Goal: Transaction & Acquisition: Book appointment/travel/reservation

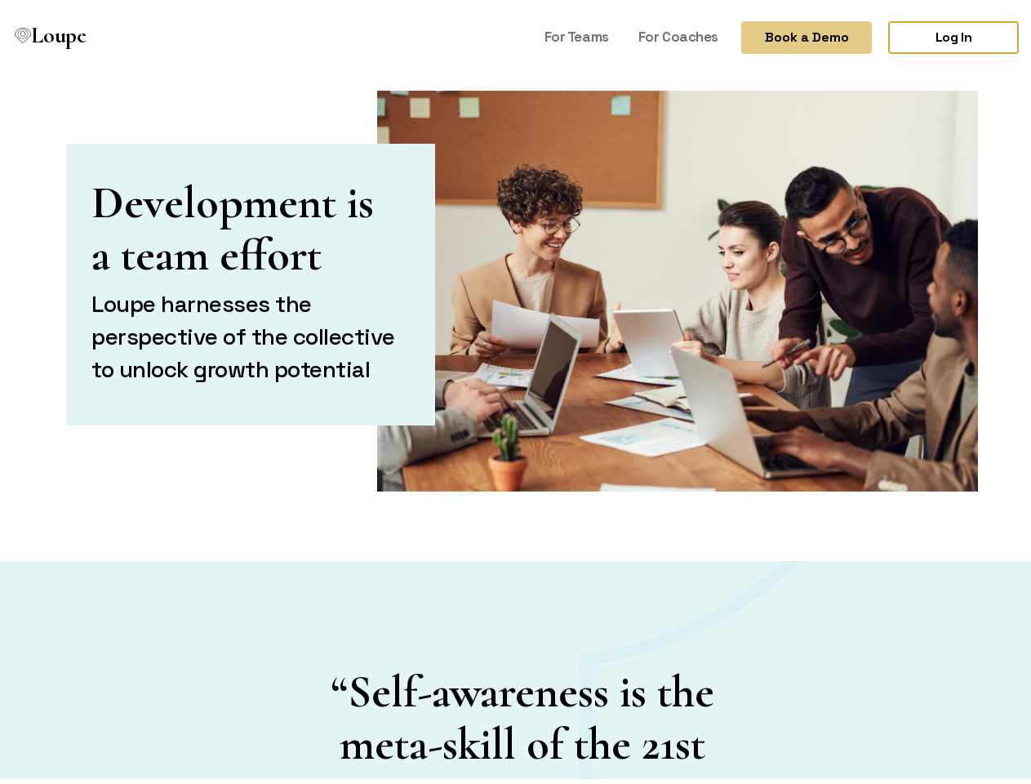
click at [793, 33] on button "Book a Demo" at bounding box center [806, 32] width 131 height 33
